Goal: Task Accomplishment & Management: Manage account settings

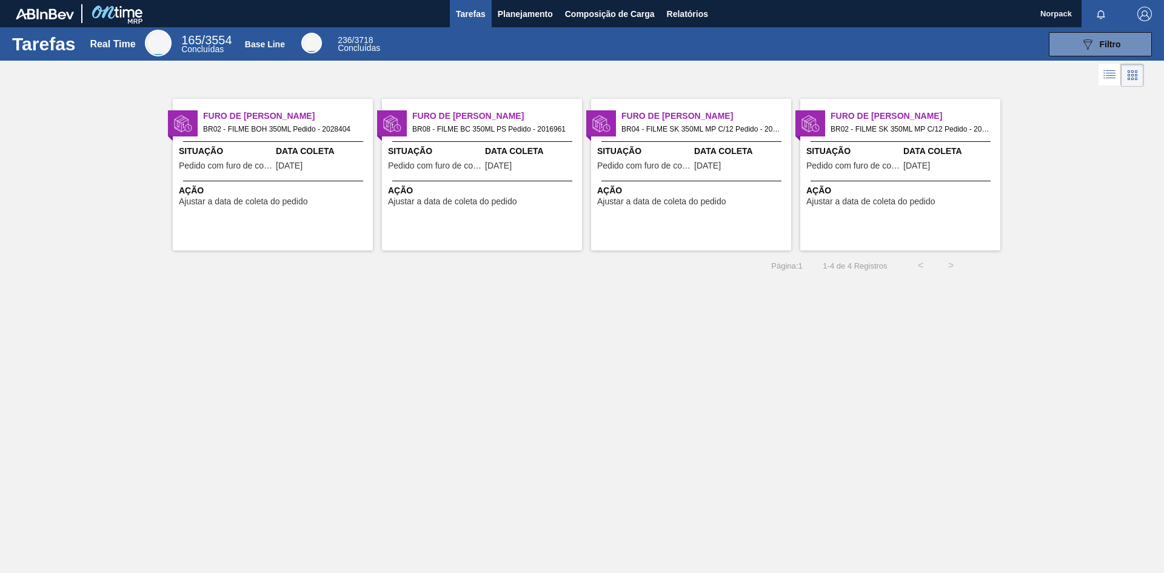
click at [252, 187] on span "Ação" at bounding box center [274, 190] width 191 height 13
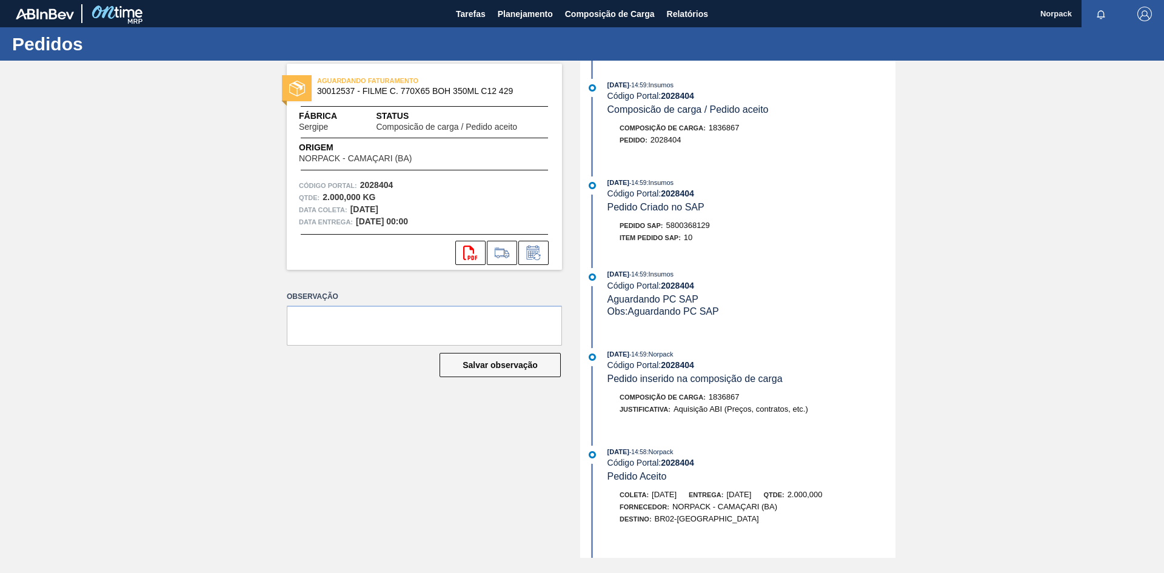
click at [667, 224] on div "Pedido SAP: 5800368129" at bounding box center [665, 225] width 90 height 12
drag, startPoint x: 669, startPoint y: 226, endPoint x: 711, endPoint y: 226, distance: 41.8
click at [710, 226] on span "5800368129" at bounding box center [688, 225] width 44 height 9
copy span "5800368129"
click at [531, 255] on icon at bounding box center [532, 253] width 9 height 7
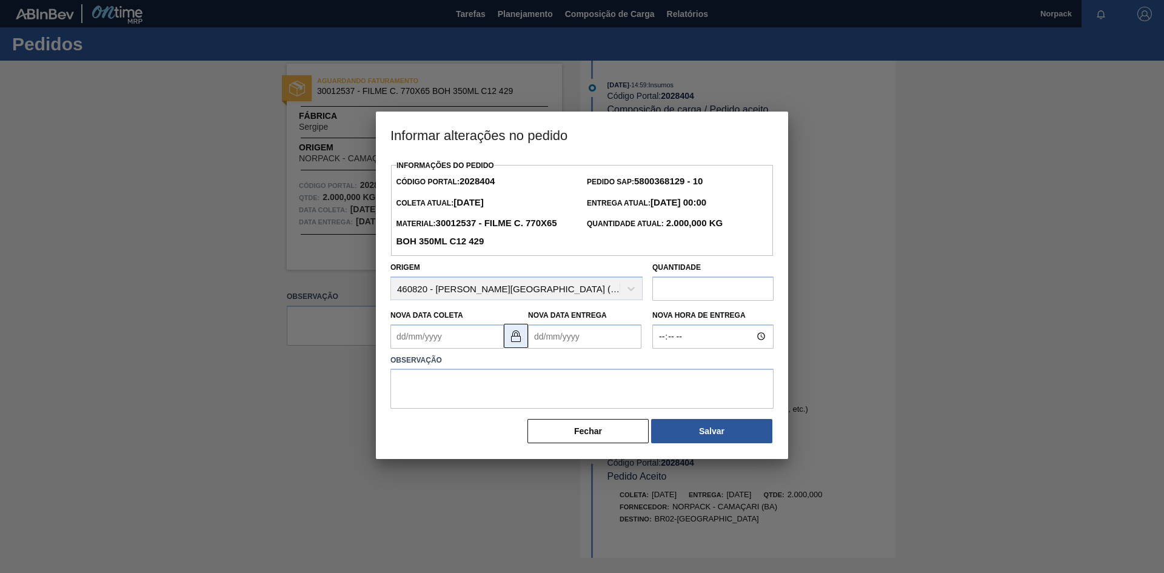
click at [513, 343] on img at bounding box center [516, 336] width 15 height 15
click at [453, 343] on Coleta2028404 "Nova Data Coleta" at bounding box center [446, 336] width 113 height 24
type Coleta2028404 "[DATE]"
click at [567, 343] on Entrega2028404 "Nova Data Entrega" at bounding box center [584, 336] width 113 height 24
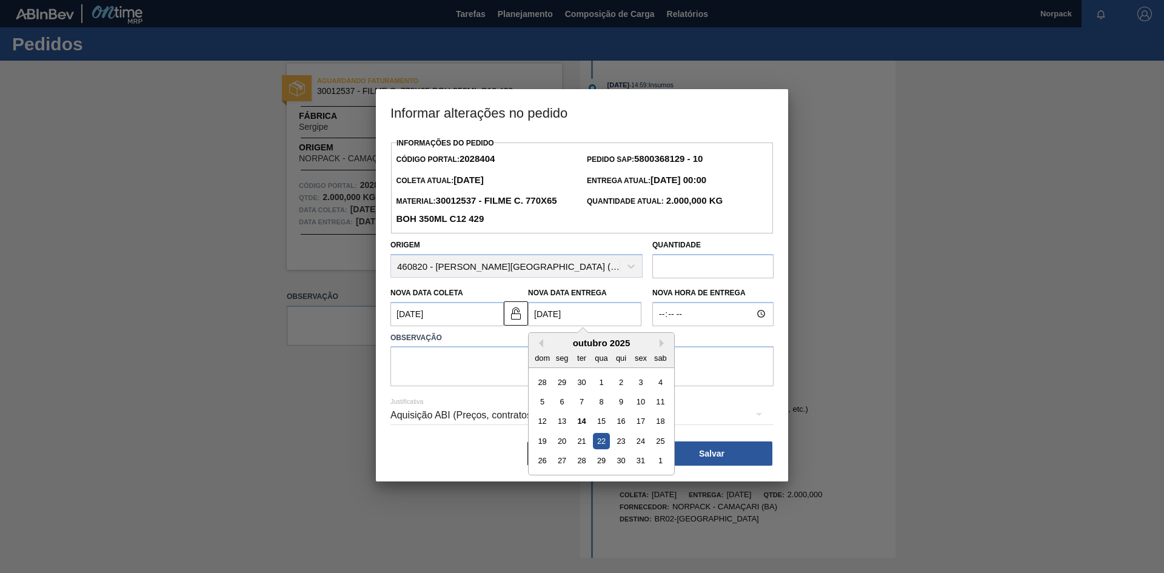
type Entrega2028404 "[DATE]"
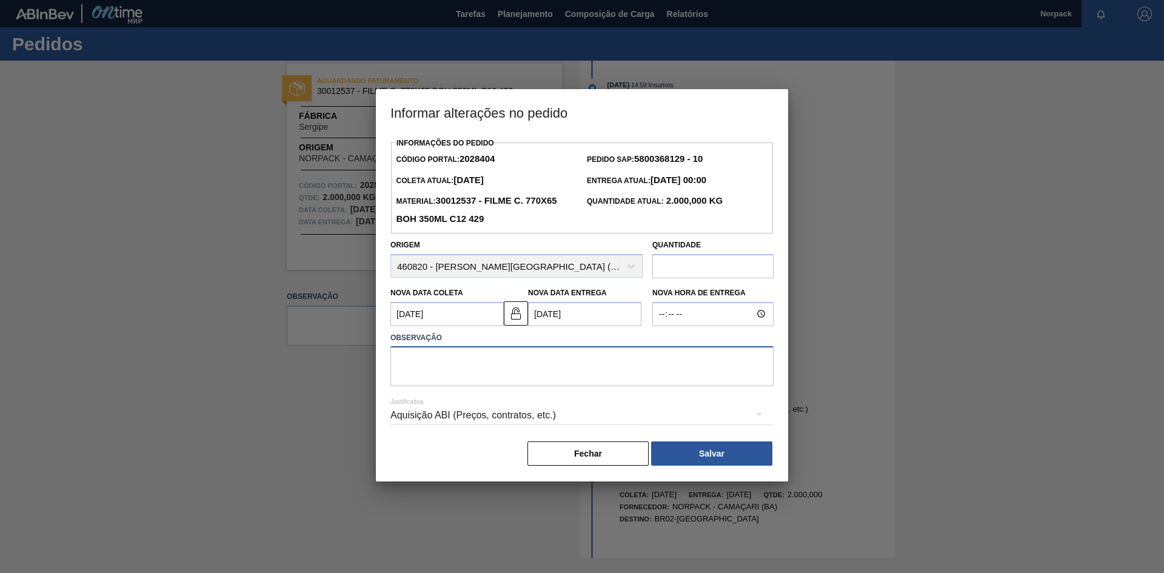
click at [484, 376] on textarea at bounding box center [581, 366] width 383 height 40
type textarea "Será entregue no dia [DATE]"
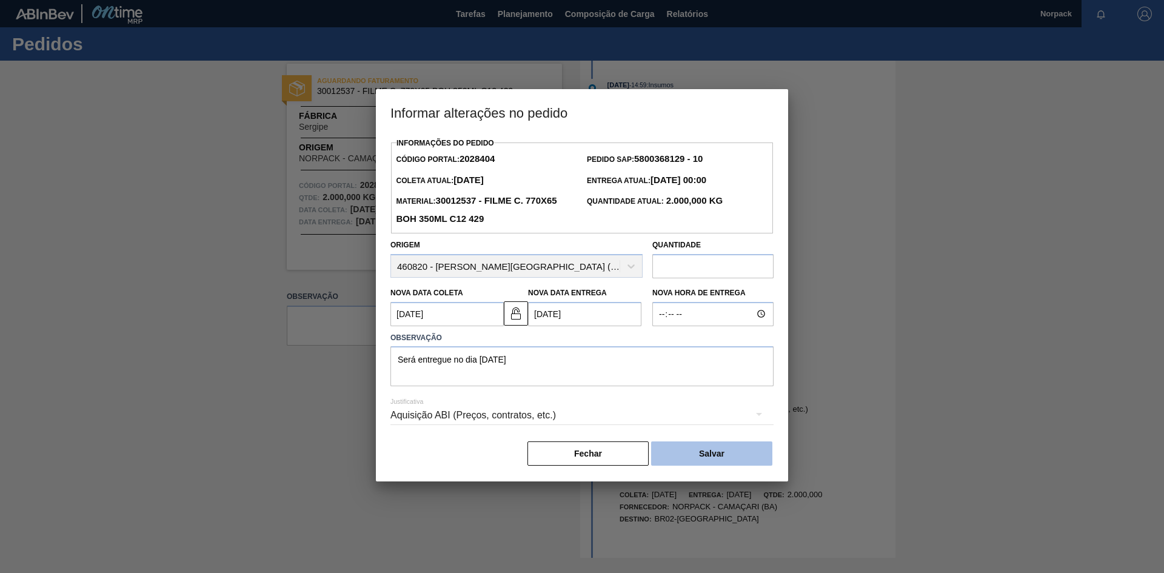
click at [707, 457] on button "Salvar" at bounding box center [711, 453] width 121 height 24
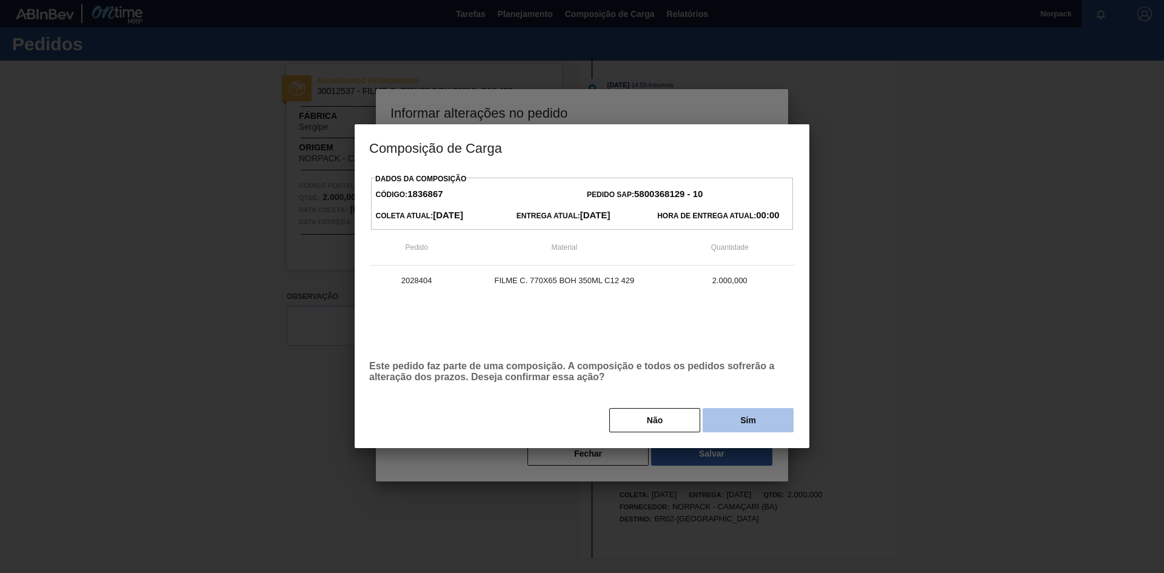
click at [729, 424] on button "Sim" at bounding box center [748, 420] width 91 height 24
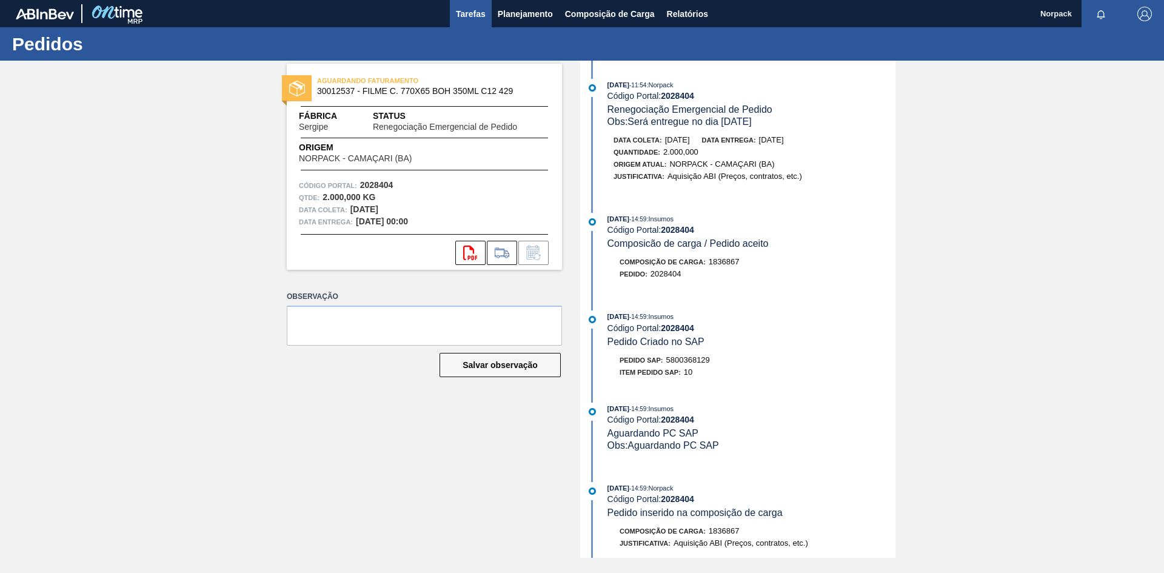
click at [463, 16] on span "Tarefas" at bounding box center [471, 14] width 30 height 15
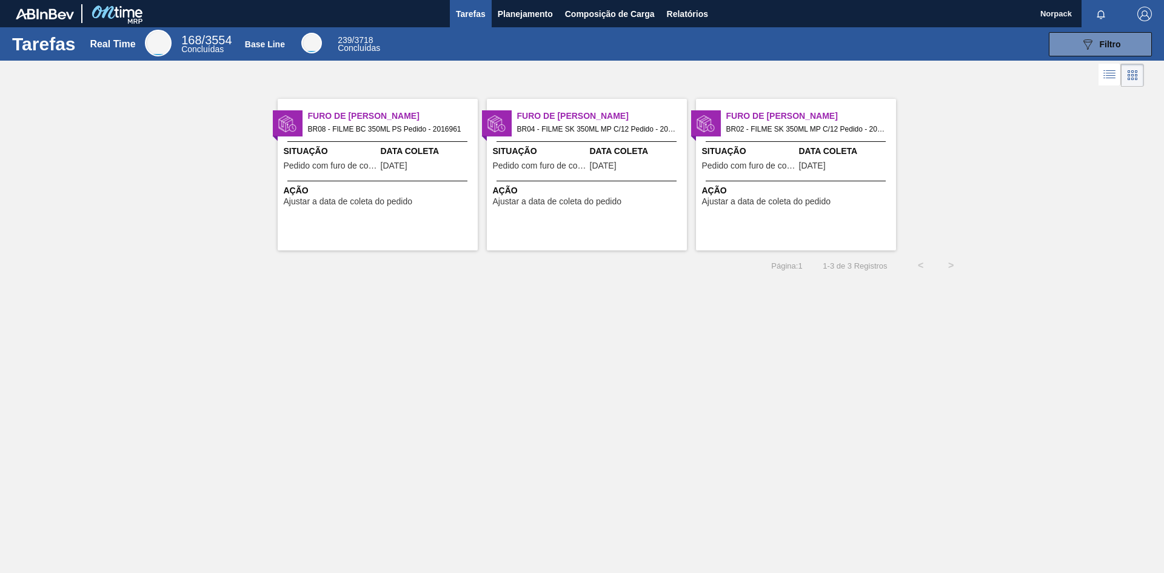
click at [357, 179] on div "Furo de Coleta BR08 - FILME BC 350ML PS Pedido - 2016961 Situação Pedido com fu…" at bounding box center [378, 175] width 200 height 152
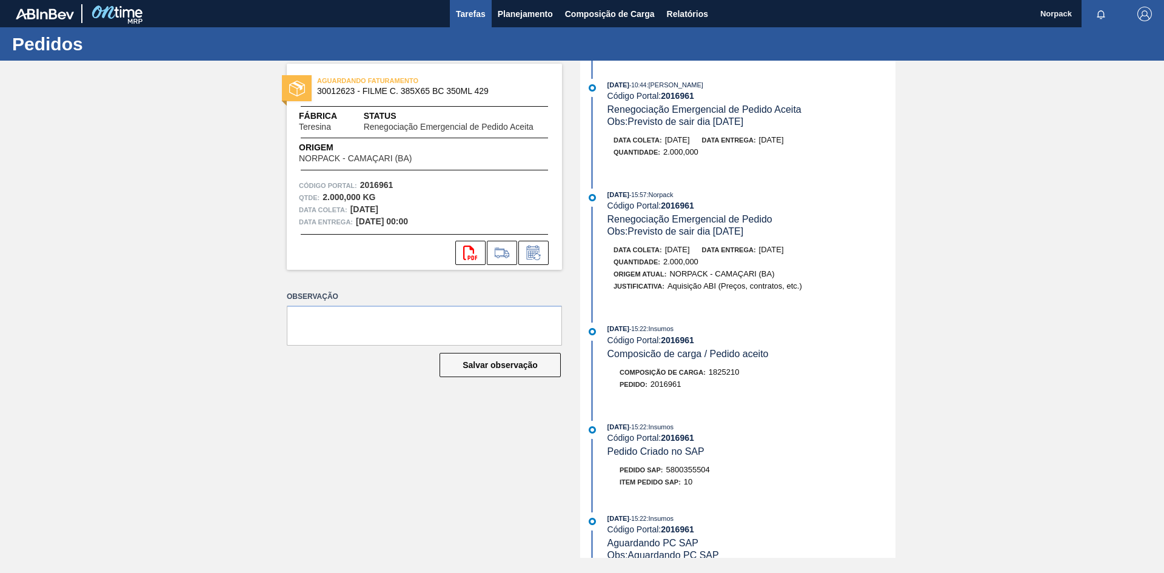
click at [472, 17] on span "Tarefas" at bounding box center [471, 14] width 30 height 15
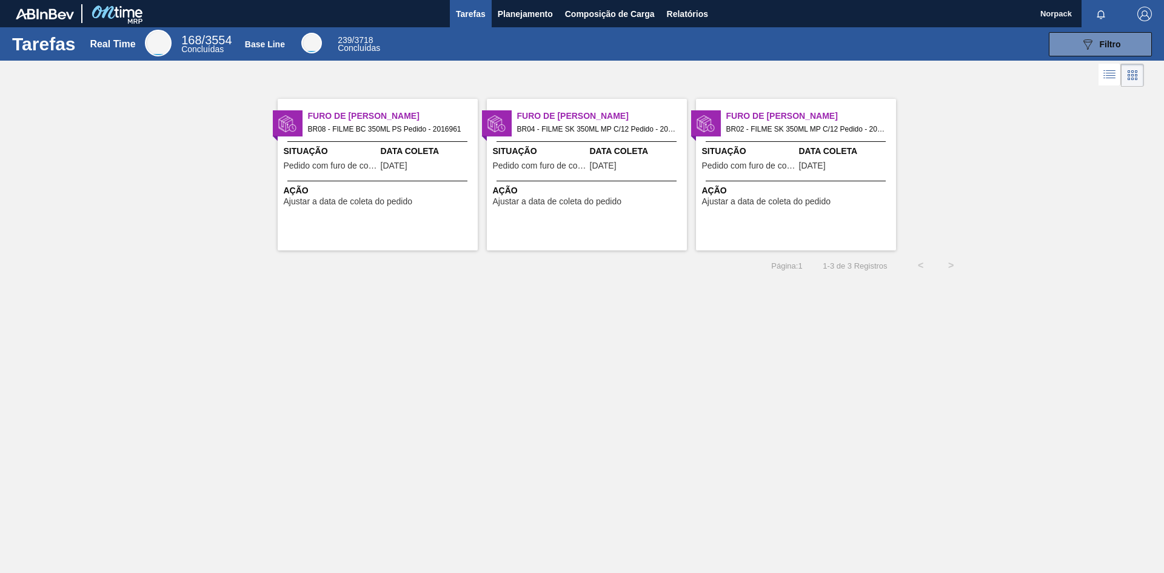
click at [592, 189] on span "Ação" at bounding box center [588, 190] width 191 height 13
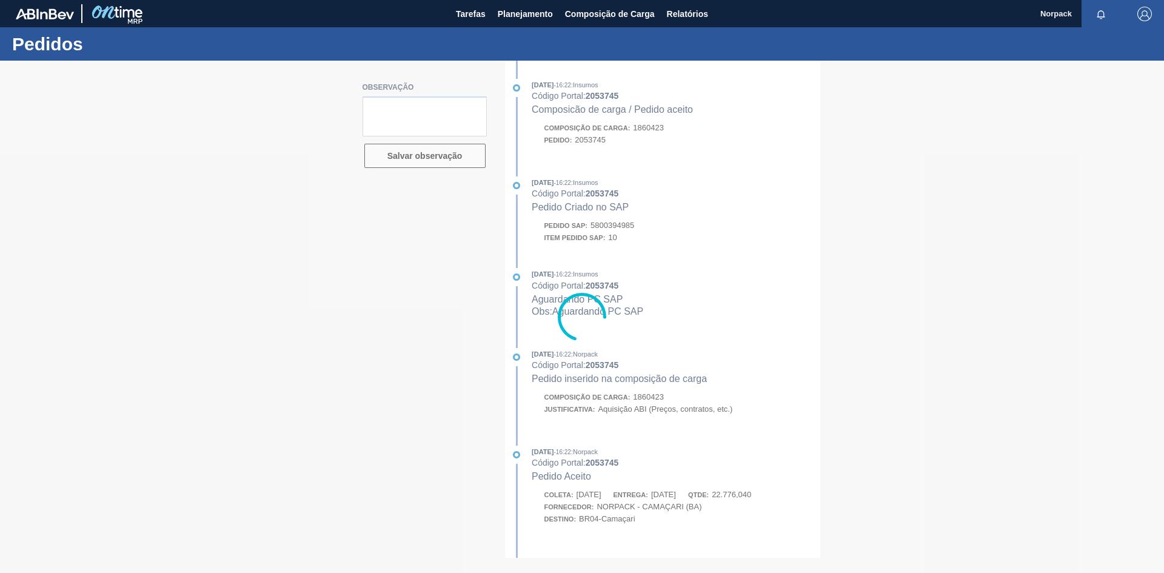
click at [410, 372] on div at bounding box center [582, 317] width 1164 height 512
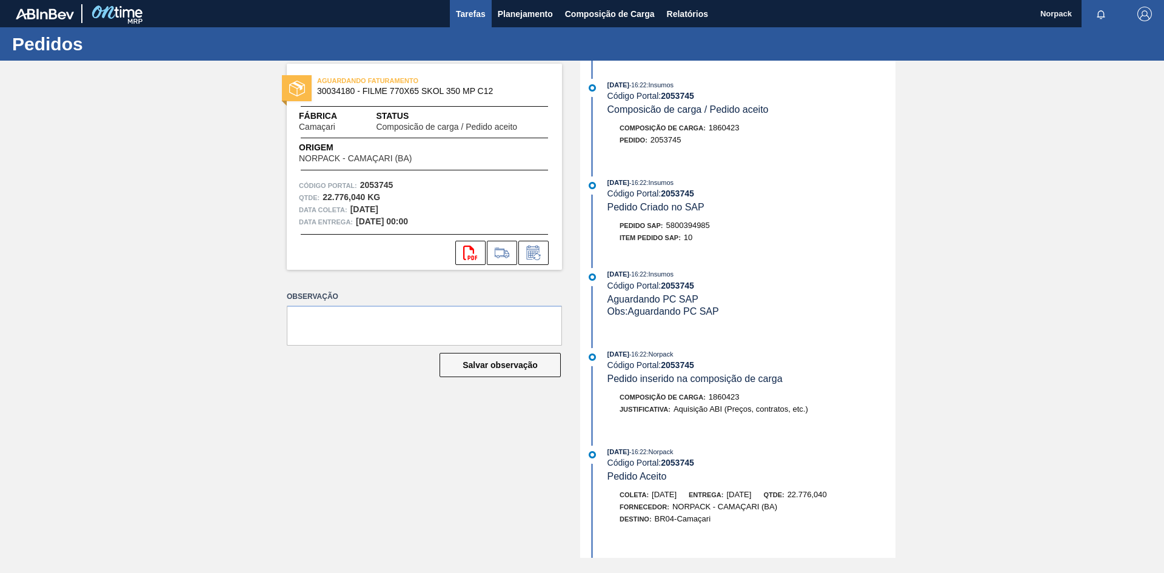
click at [463, 12] on span "Tarefas" at bounding box center [471, 14] width 30 height 15
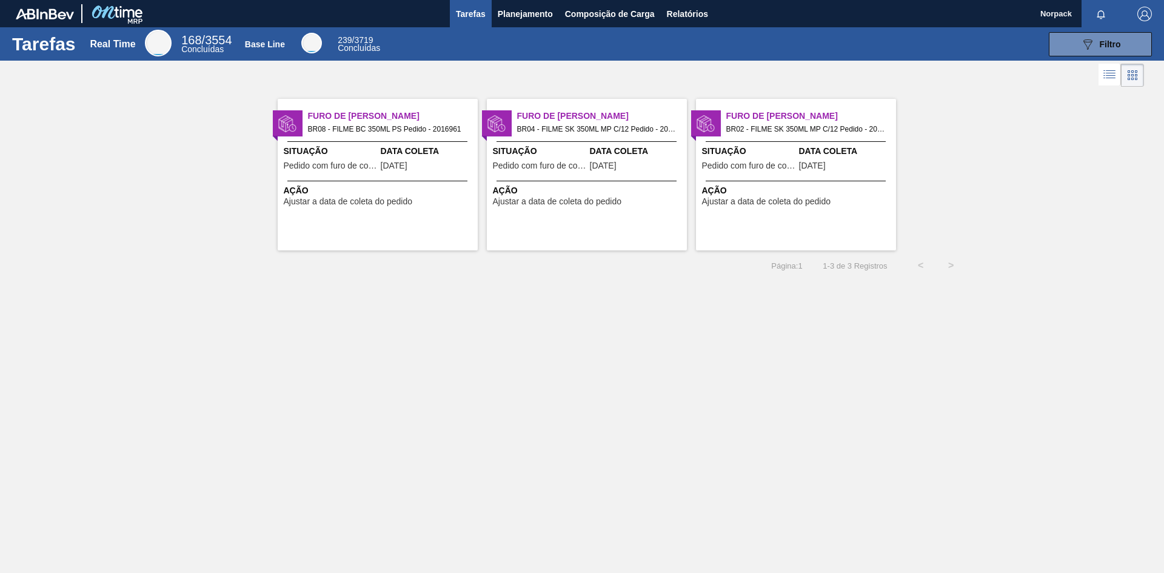
click at [797, 200] on span "Ajustar a data de coleta do pedido" at bounding box center [766, 201] width 129 height 9
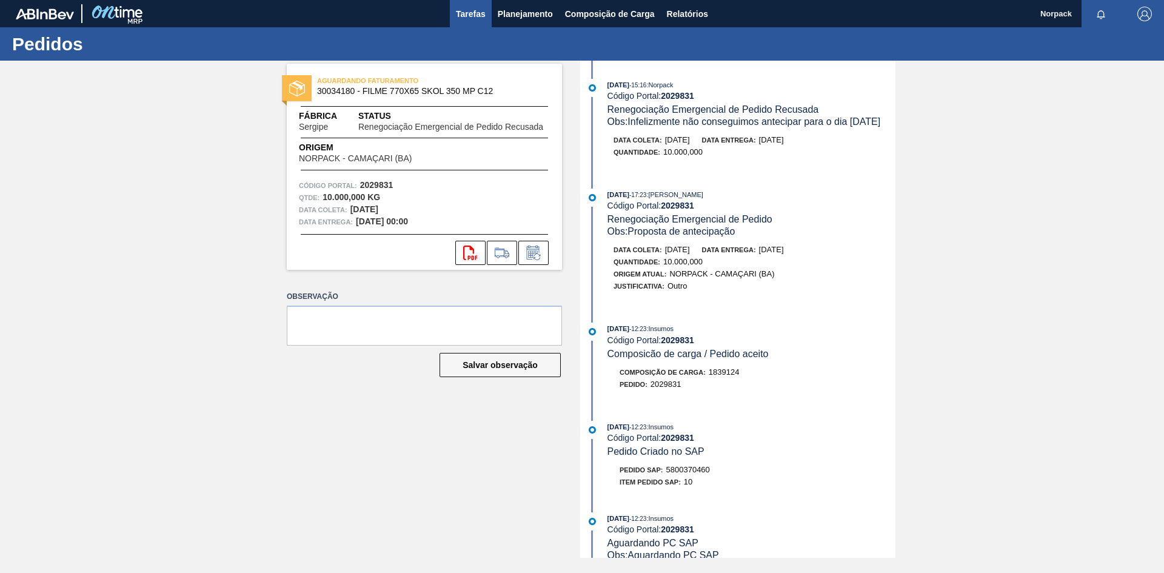
click at [467, 15] on span "Tarefas" at bounding box center [471, 14] width 30 height 15
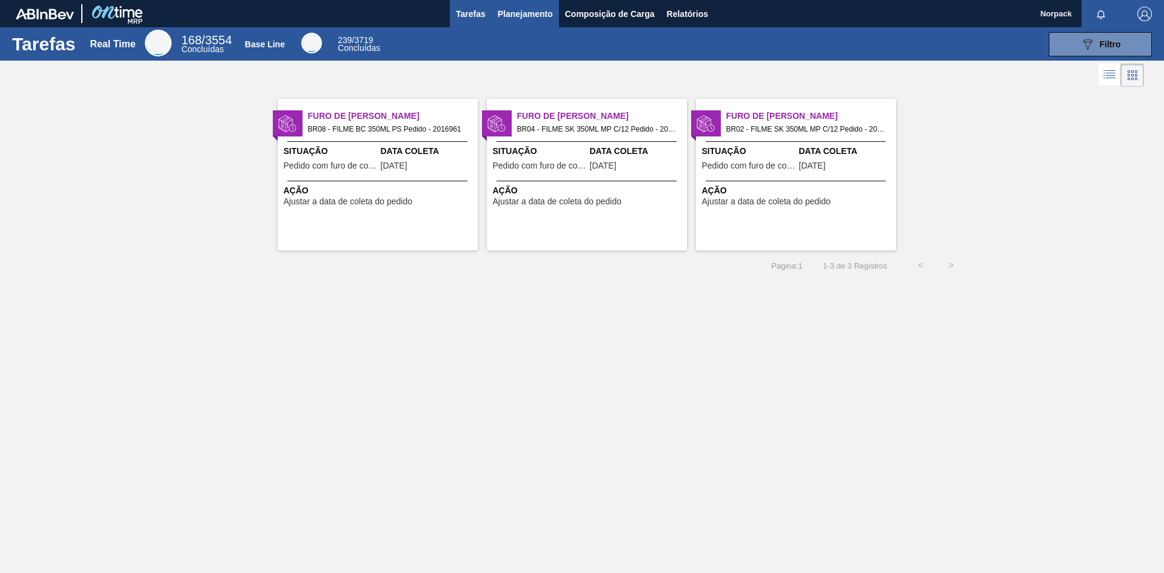
click at [531, 15] on span "Planejamento" at bounding box center [525, 14] width 55 height 15
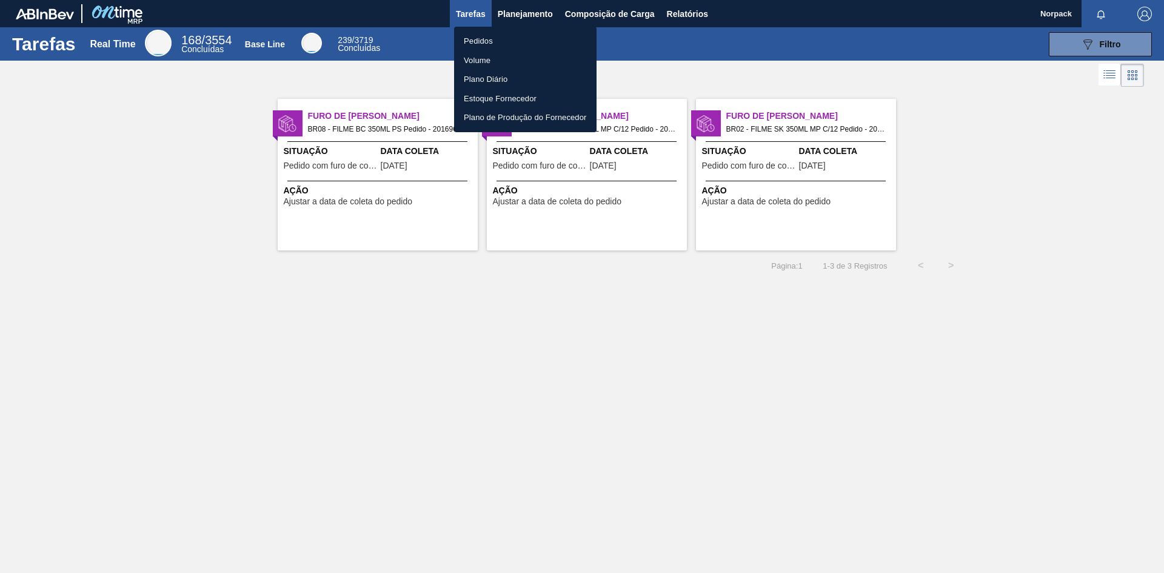
click at [490, 39] on li "Pedidos" at bounding box center [525, 41] width 142 height 19
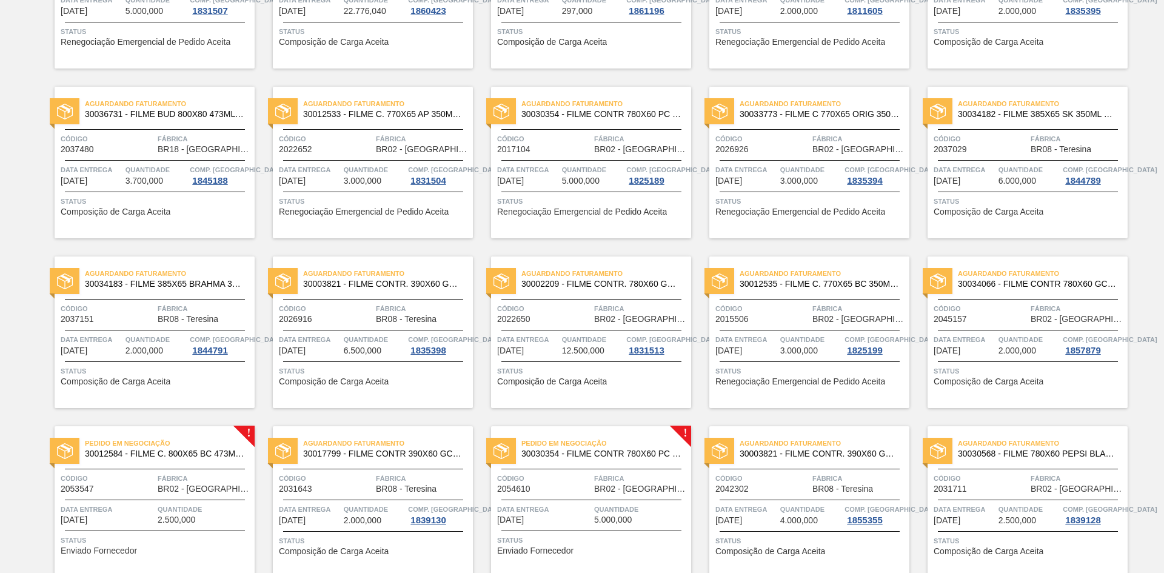
scroll to position [413, 0]
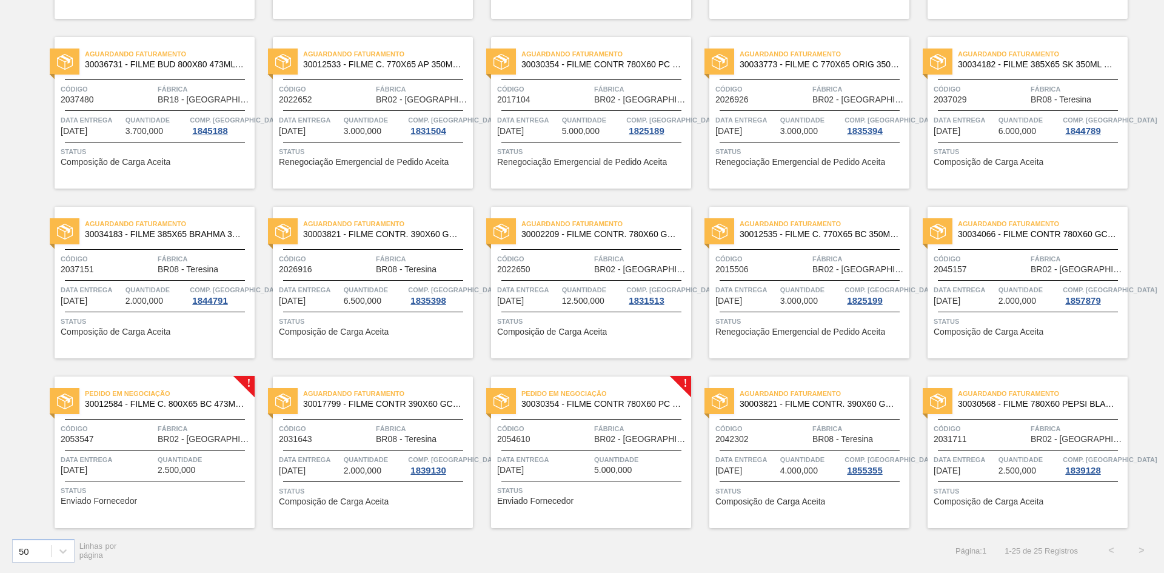
click at [178, 441] on span "BR02 - [GEOGRAPHIC_DATA]" at bounding box center [205, 439] width 94 height 9
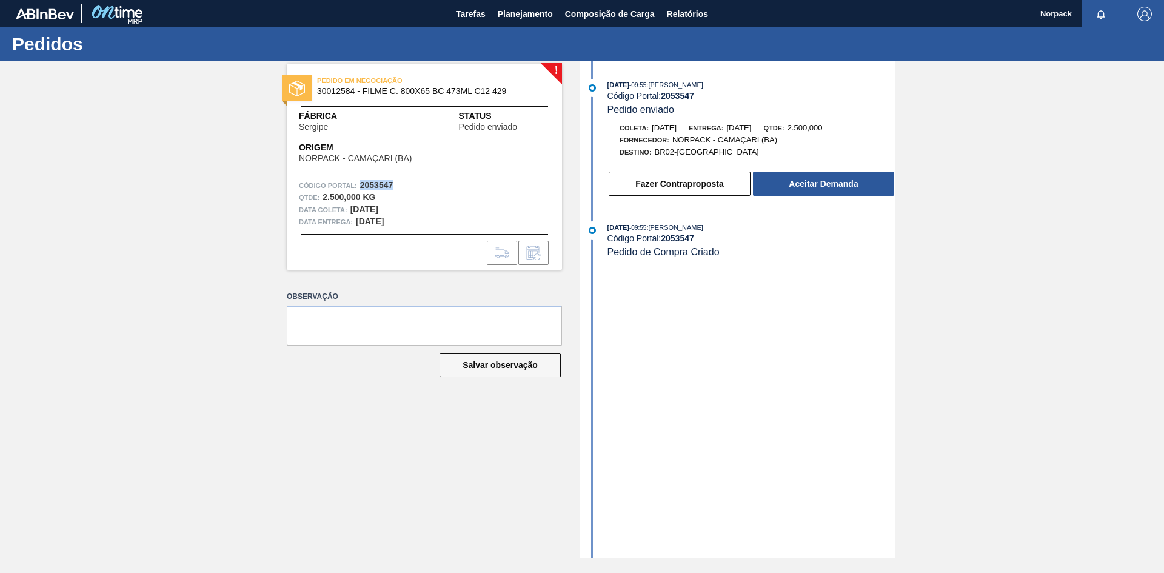
drag, startPoint x: 360, startPoint y: 184, endPoint x: 393, endPoint y: 183, distance: 34.0
click at [393, 183] on div "Código Portal: 2053547" at bounding box center [424, 185] width 251 height 12
copy strong "2053547"
click at [817, 181] on button "Aceitar Demanda" at bounding box center [823, 184] width 141 height 24
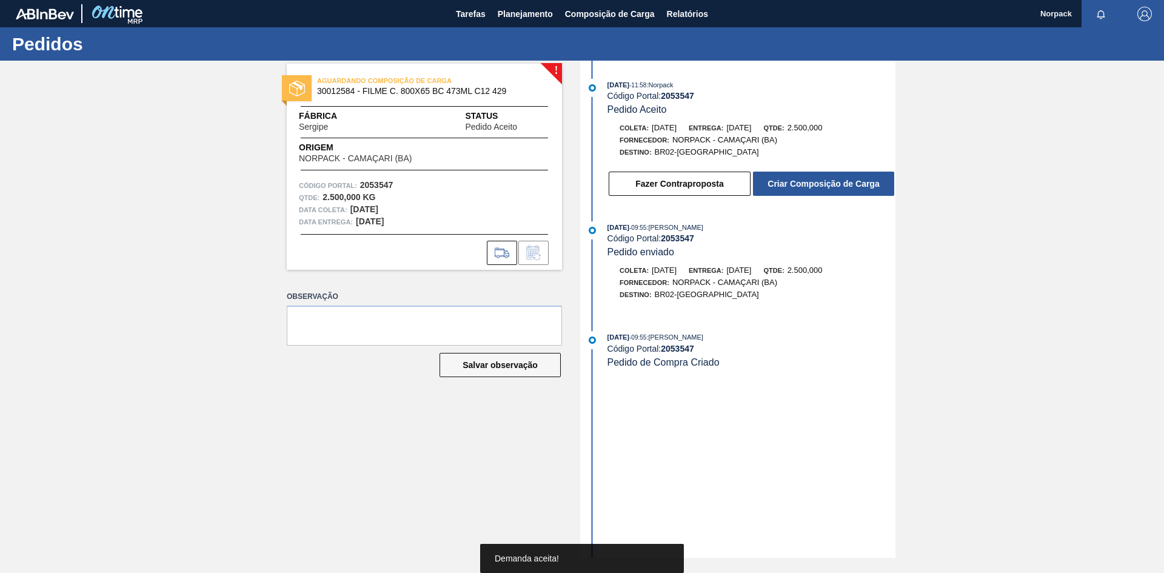
click at [769, 387] on div "[DATE] 11:58 : Norpack Código Portal: 2053547 Pedido Aceito Coleta: [DATE] Entr…" at bounding box center [739, 309] width 312 height 497
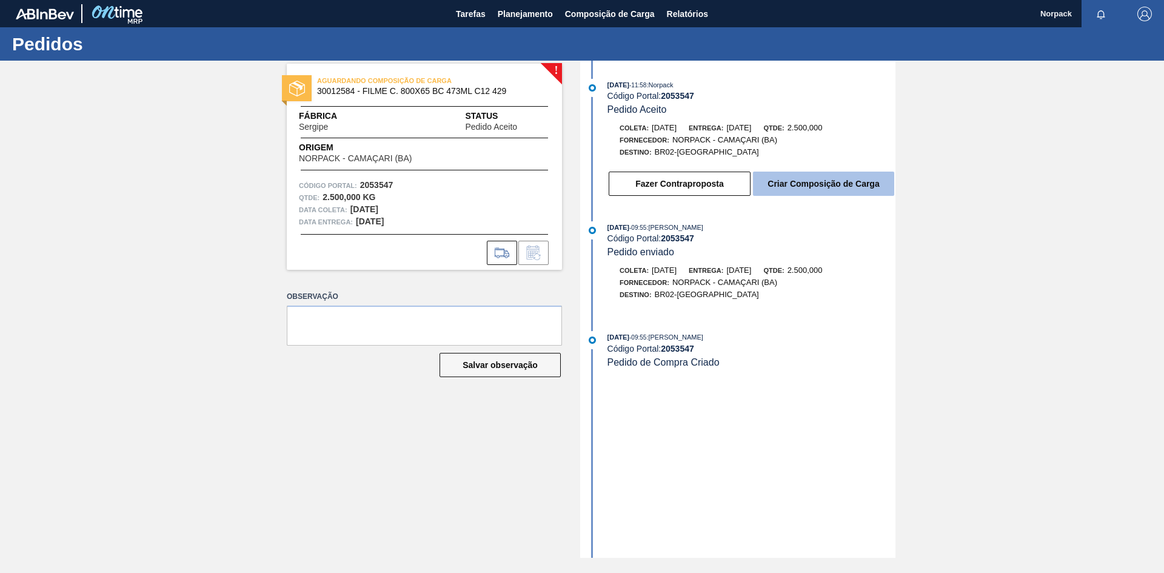
click at [794, 183] on button "Criar Composição de Carga" at bounding box center [823, 184] width 141 height 24
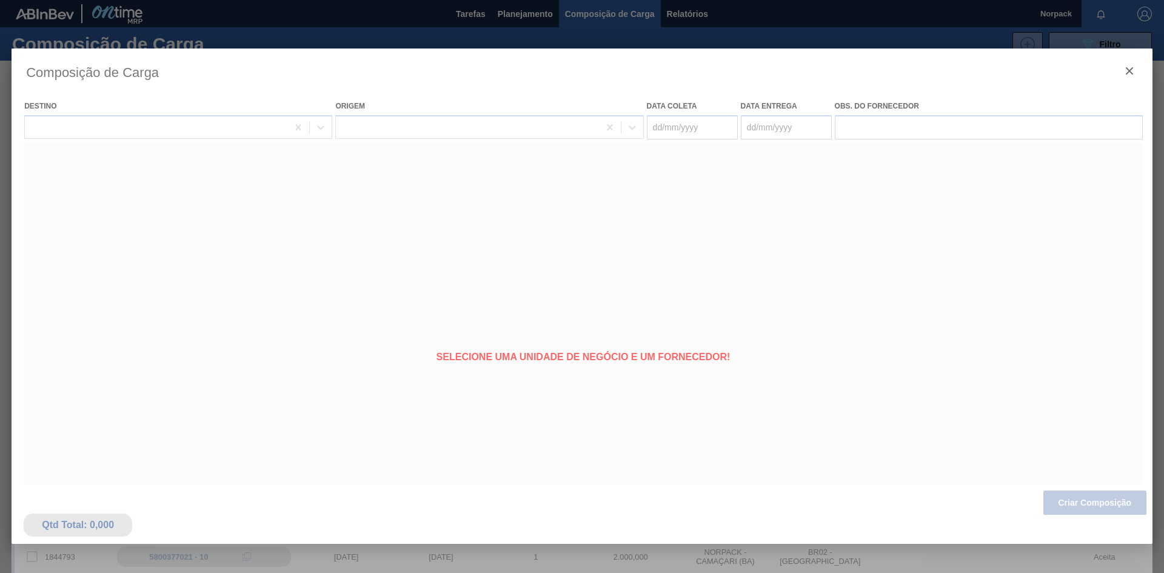
type coleta "[DATE]"
type Entrega "[DATE]"
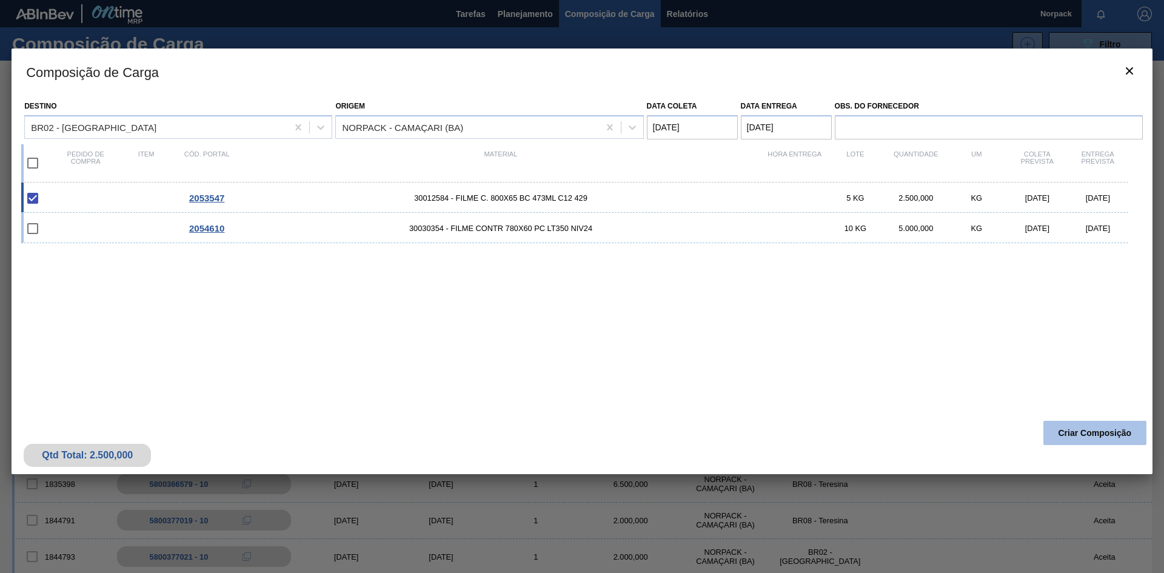
click at [1107, 430] on button "Criar Composição" at bounding box center [1094, 433] width 103 height 24
click at [1076, 431] on button "Criar Composição" at bounding box center [1094, 433] width 103 height 24
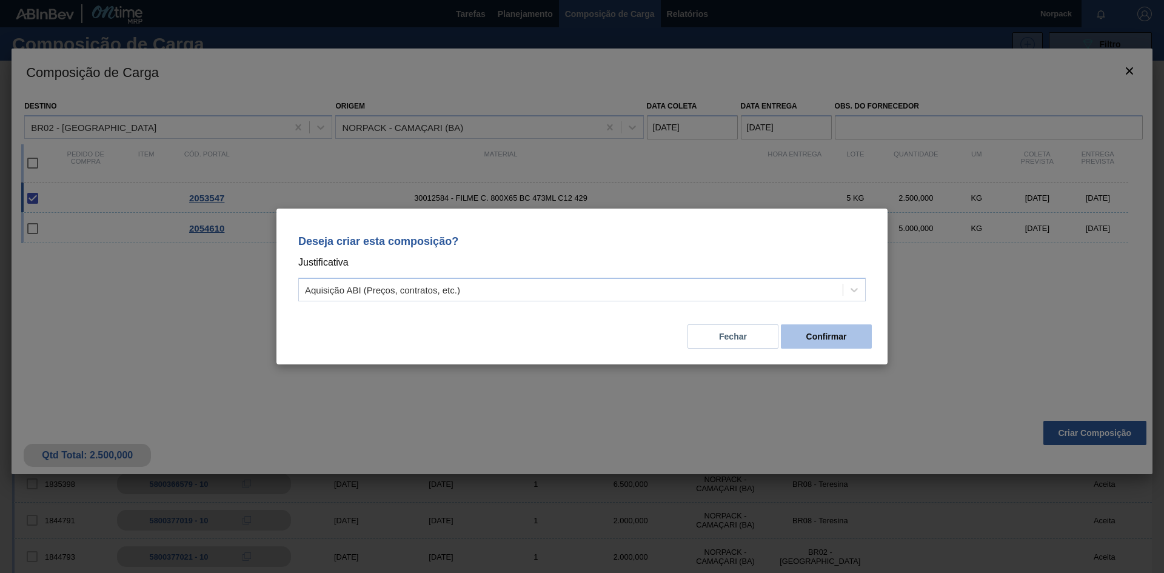
click at [823, 336] on button "Confirmar" at bounding box center [826, 336] width 91 height 24
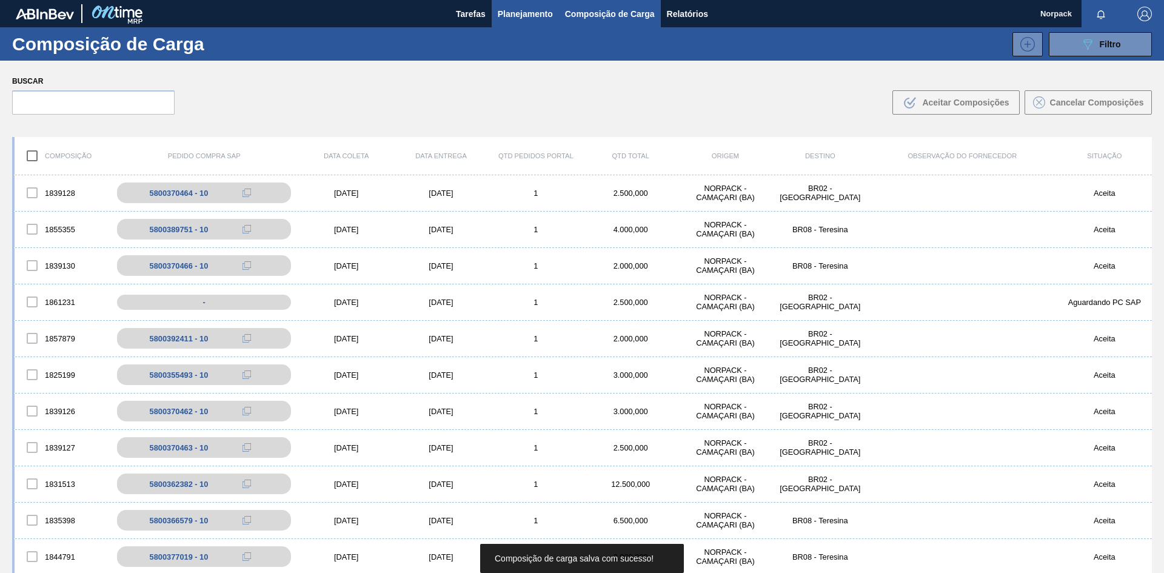
click at [523, 18] on span "Planejamento" at bounding box center [525, 14] width 55 height 15
click at [529, 13] on span "Planejamento" at bounding box center [525, 14] width 55 height 15
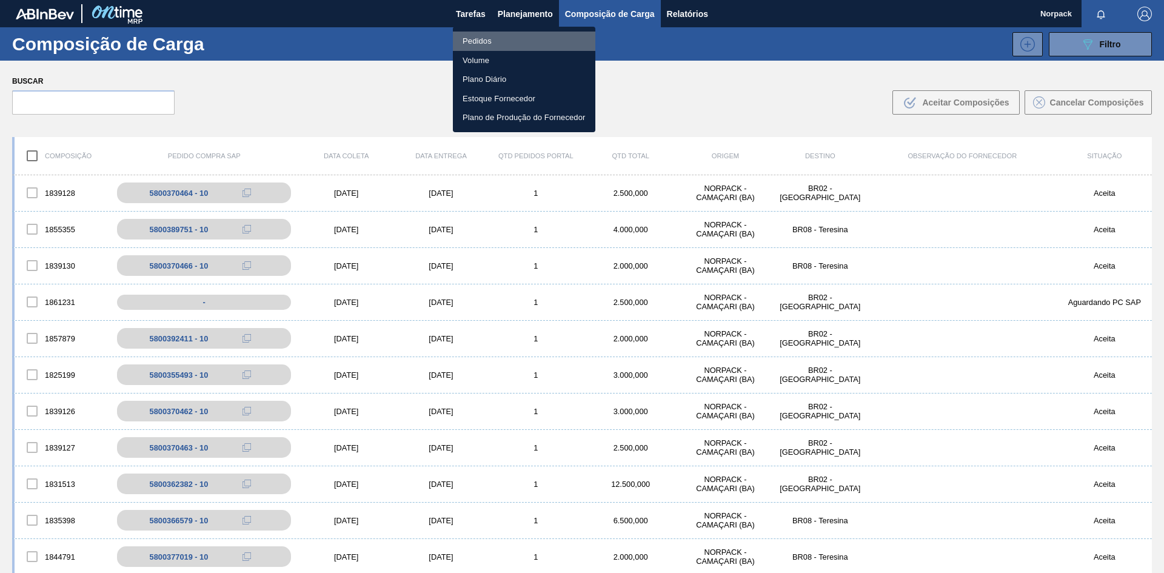
click at [483, 35] on li "Pedidos" at bounding box center [524, 41] width 142 height 19
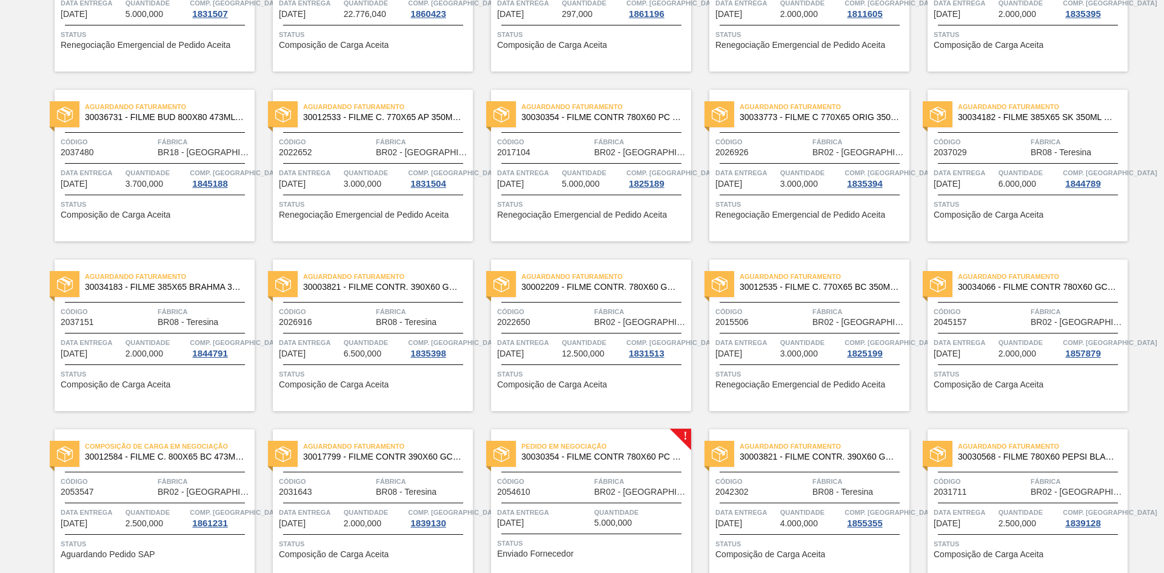
scroll to position [413, 0]
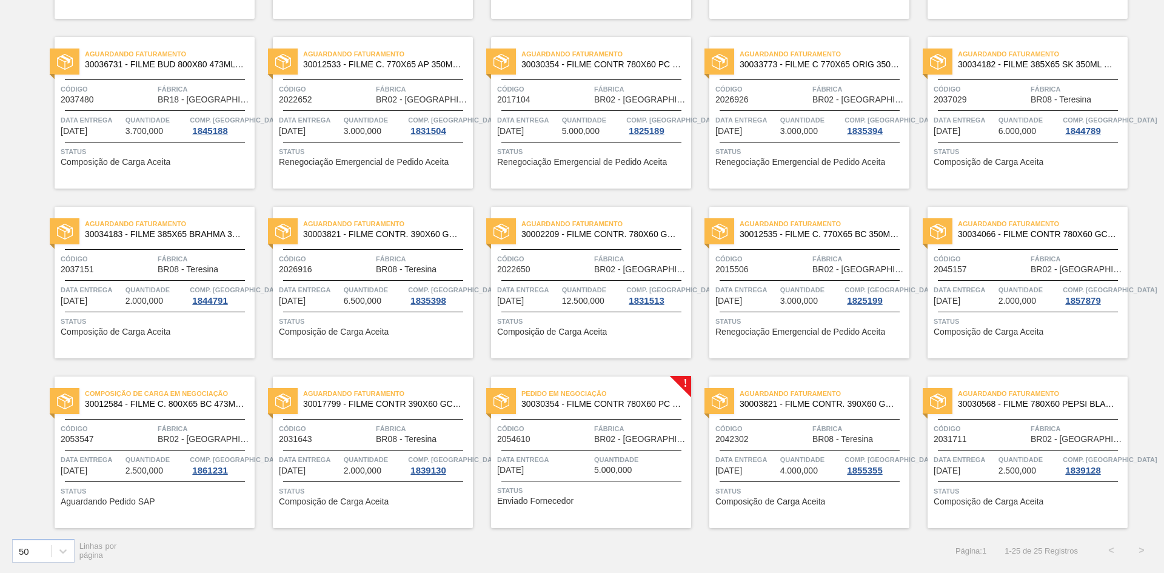
click at [161, 425] on span "Fábrica" at bounding box center [205, 429] width 94 height 12
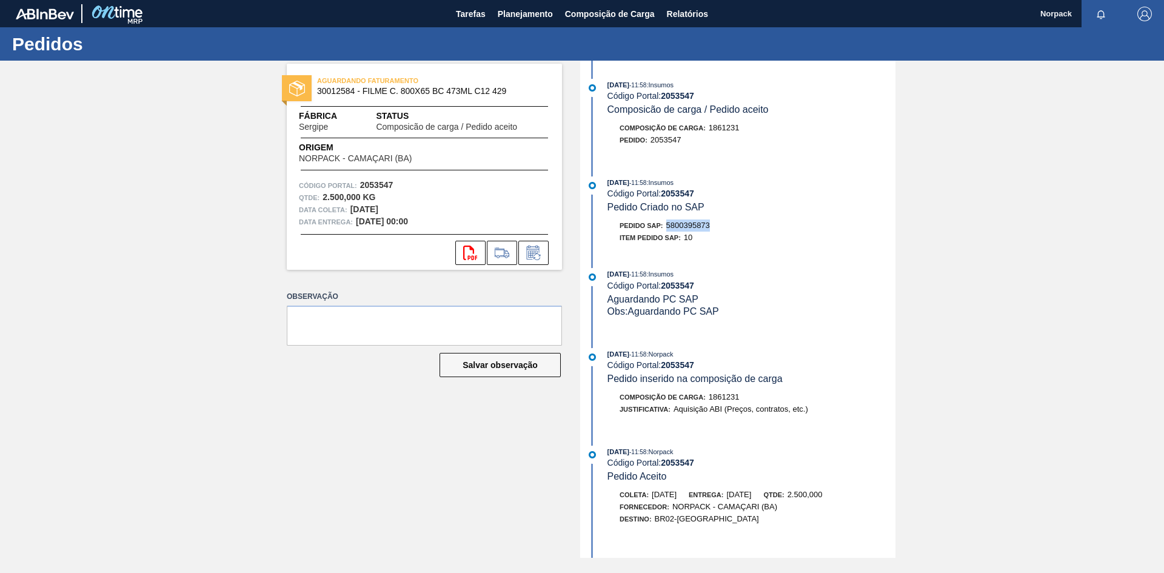
drag, startPoint x: 668, startPoint y: 225, endPoint x: 717, endPoint y: 225, distance: 49.7
click at [717, 225] on div "Pedido SAP: 5800395873" at bounding box center [752, 225] width 288 height 12
copy span "5800395873"
click at [509, 15] on span "Planejamento" at bounding box center [525, 14] width 55 height 15
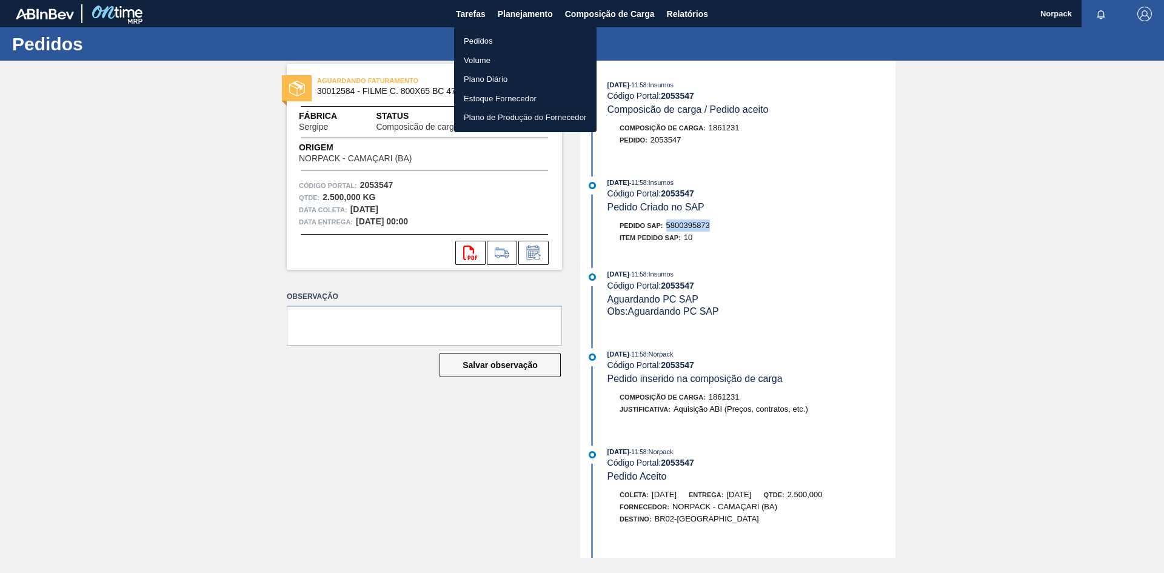
click at [484, 41] on li "Pedidos" at bounding box center [525, 41] width 142 height 19
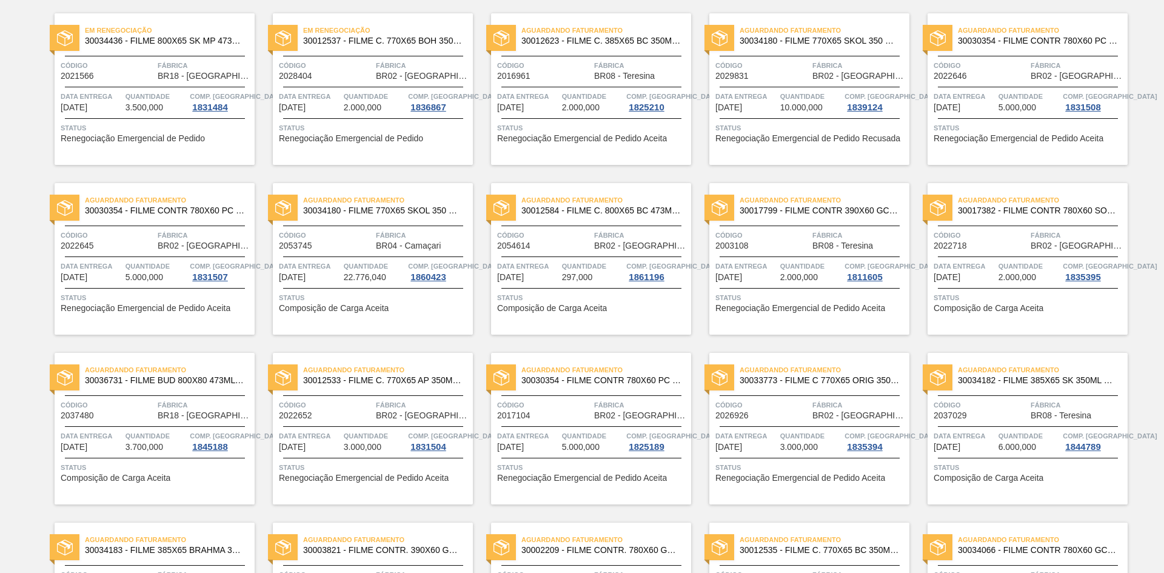
scroll to position [413, 0]
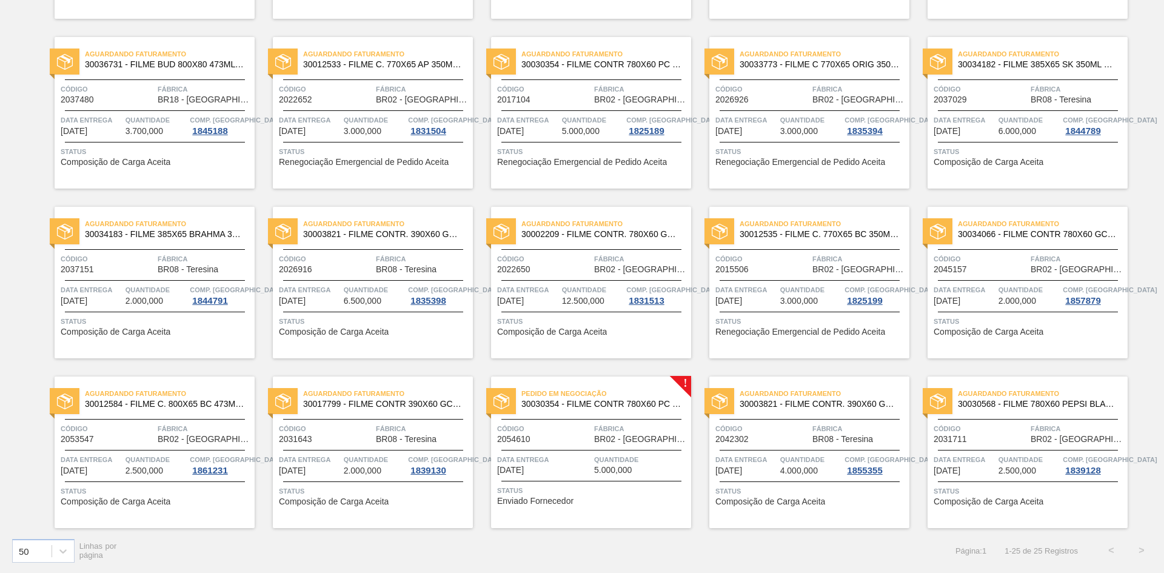
click at [621, 436] on span "BR02 - [GEOGRAPHIC_DATA]" at bounding box center [641, 439] width 94 height 9
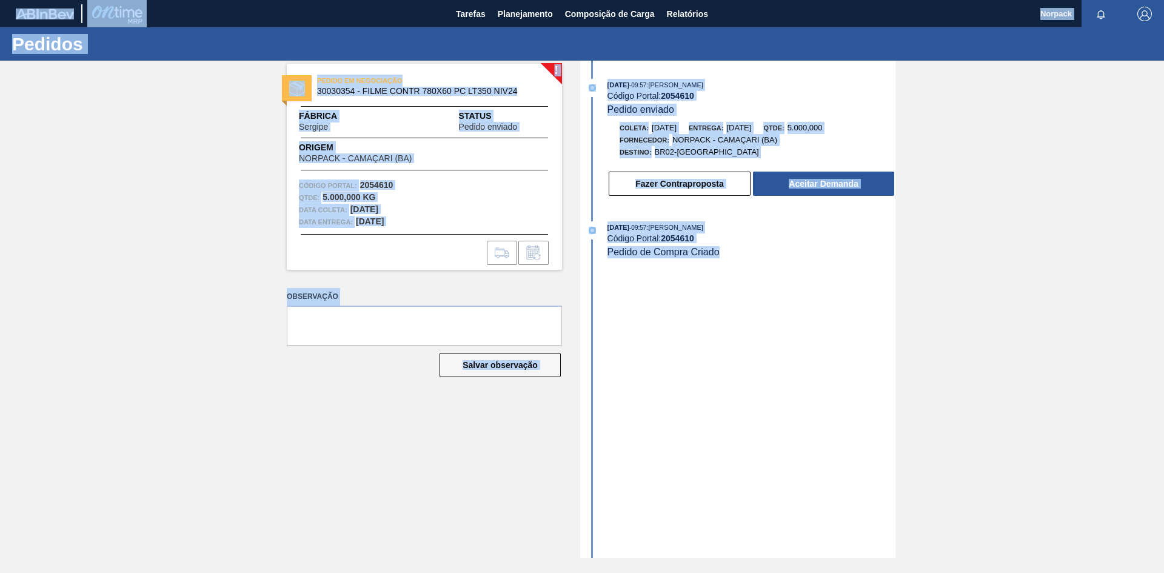
click at [788, 298] on div "[DATE] 09:57 : [PERSON_NAME] Código Portal: 2054610 Pedido enviado Coleta: [DAT…" at bounding box center [739, 309] width 312 height 497
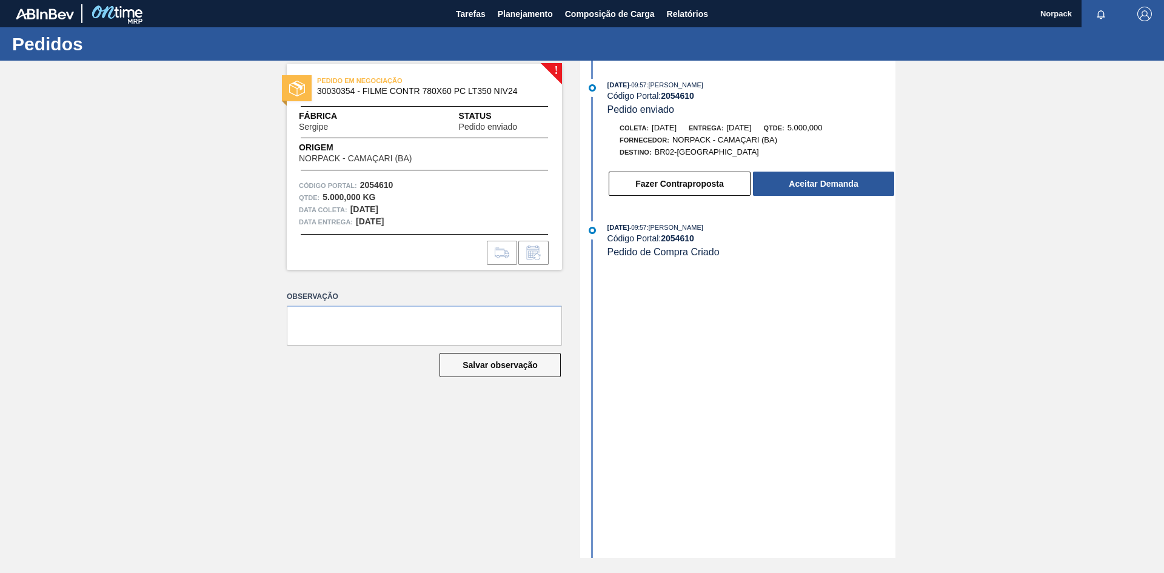
click at [420, 278] on div "! PEDIDO EM NEGOCIAÇÃO 30030354 - FILME CONTR 780X60 PC LT350 NIV24 Fábrica Ser…" at bounding box center [415, 309] width 293 height 497
drag, startPoint x: 361, startPoint y: 185, endPoint x: 416, endPoint y: 189, distance: 54.7
click at [416, 189] on div "Código Portal: 2054610" at bounding box center [424, 185] width 251 height 12
copy strong "2054610"
click at [792, 184] on button "Aceitar Demanda" at bounding box center [823, 184] width 141 height 24
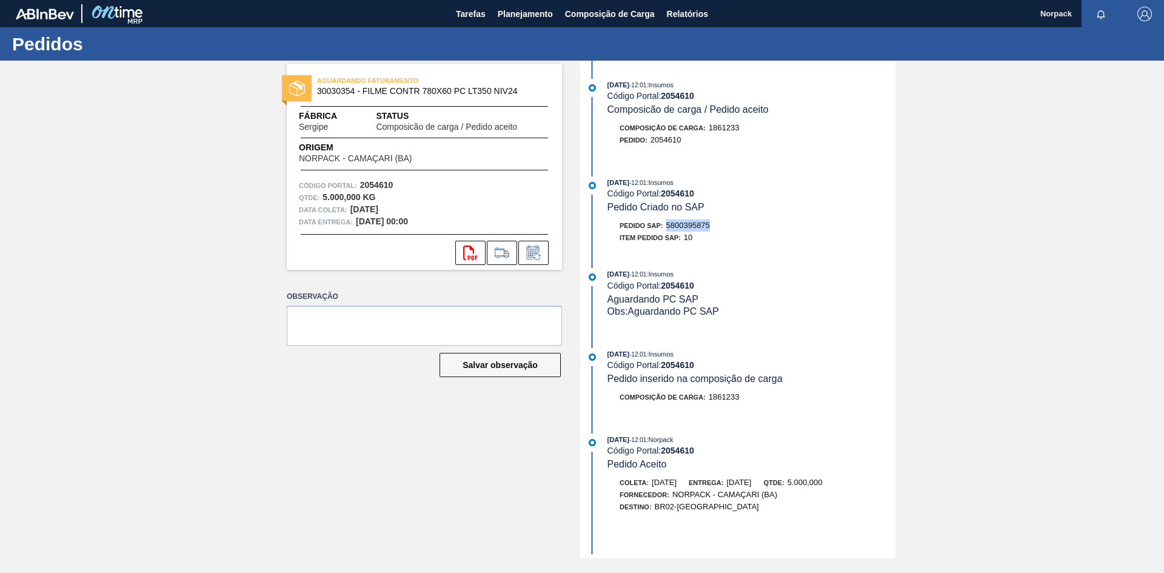
drag, startPoint x: 667, startPoint y: 224, endPoint x: 715, endPoint y: 224, distance: 47.9
click at [715, 224] on div "Pedido SAP: 5800395875" at bounding box center [752, 225] width 288 height 12
copy span "5800395875"
click at [514, 15] on span "Planejamento" at bounding box center [525, 14] width 55 height 15
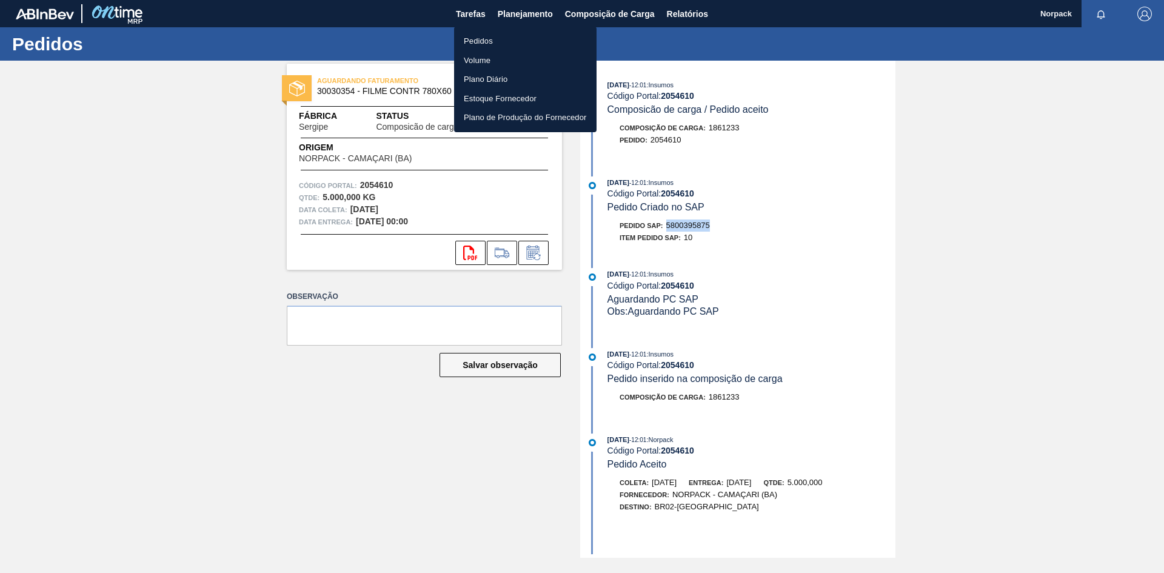
click at [482, 42] on li "Pedidos" at bounding box center [525, 41] width 142 height 19
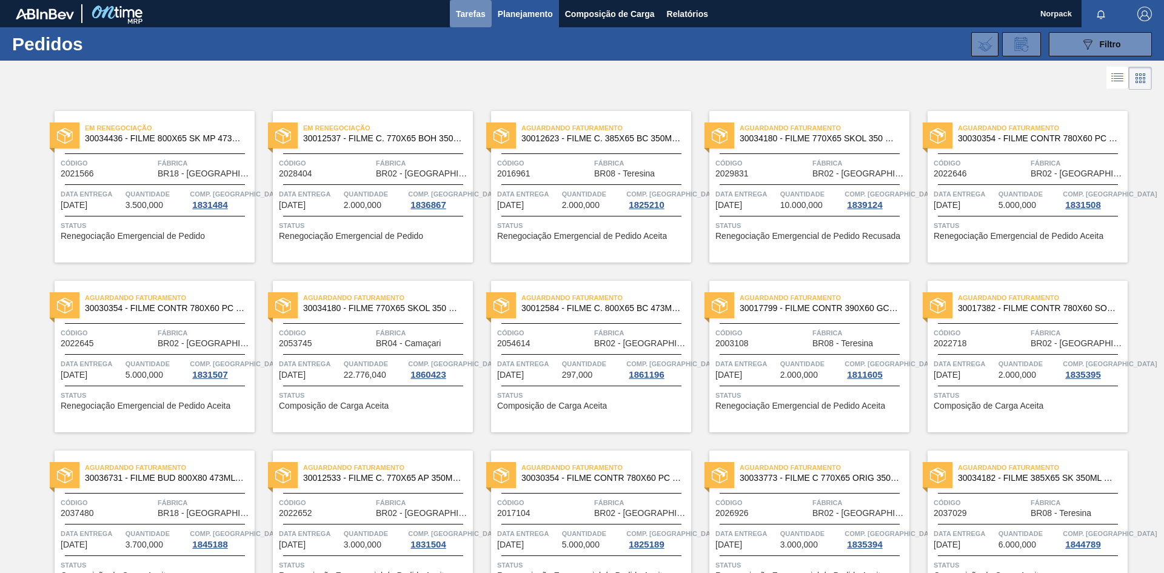
click at [464, 16] on span "Tarefas" at bounding box center [471, 14] width 30 height 15
